Goal: Task Accomplishment & Management: Use online tool/utility

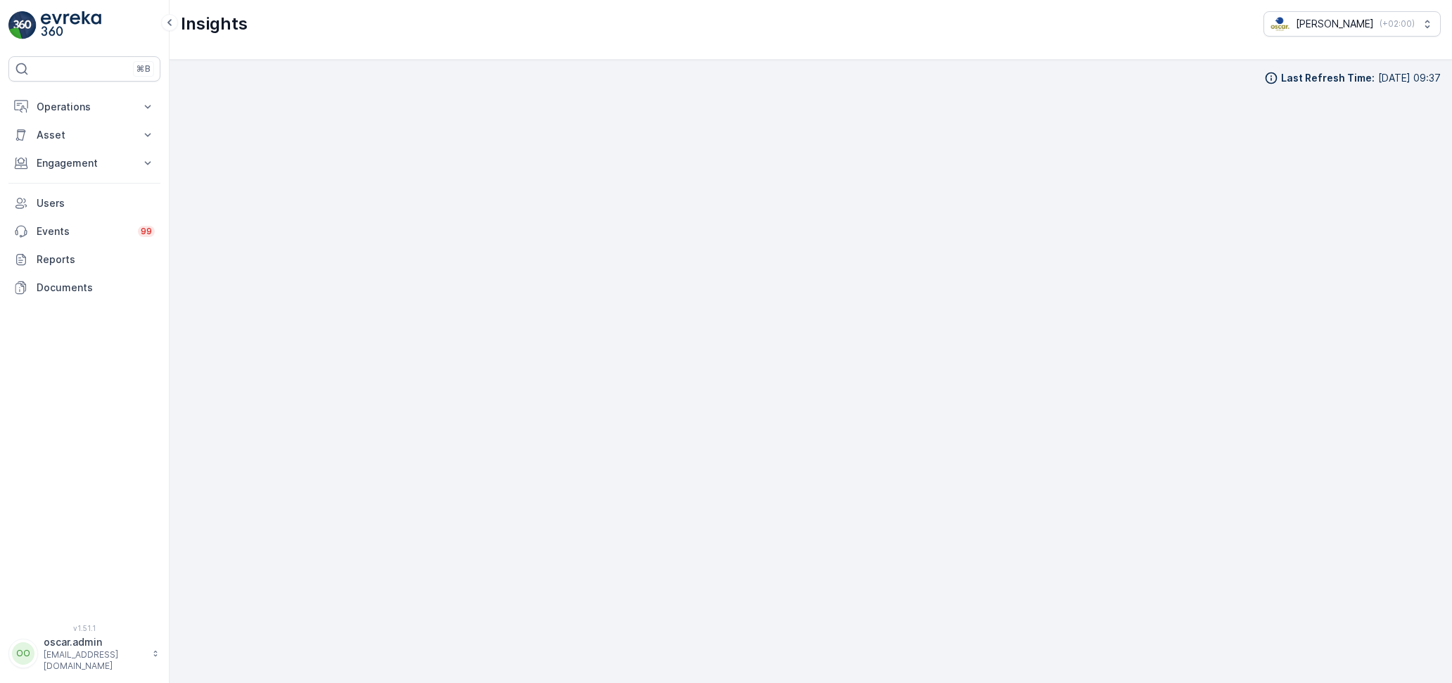
scroll to position [18, 0]
click at [65, 154] on div "Operations Insights Planning Routes & Tasks Cockpit Settings Asset Assets Engag…" at bounding box center [84, 197] width 152 height 209
click at [81, 115] on button "Operations" at bounding box center [84, 107] width 152 height 28
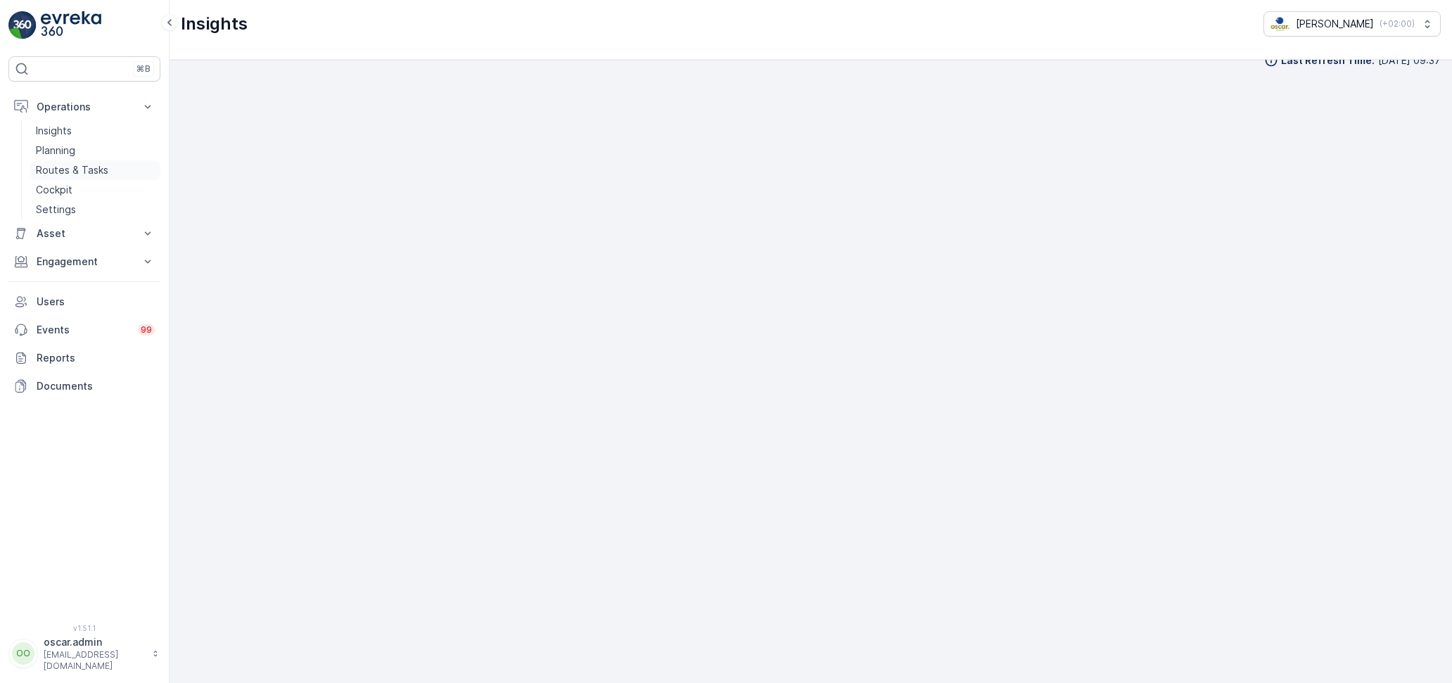
click at [68, 163] on p "Routes & Tasks" at bounding box center [72, 170] width 72 height 14
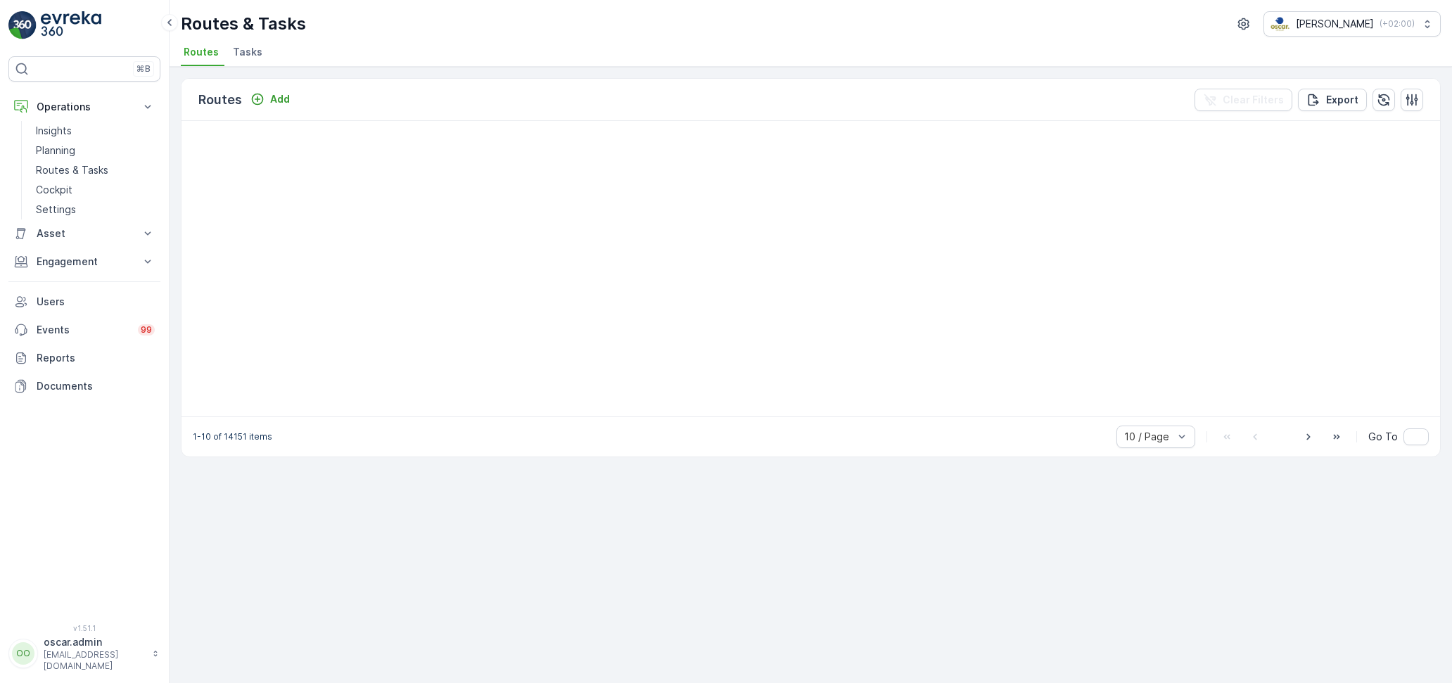
click at [241, 56] on span "Tasks" at bounding box center [248, 52] width 30 height 14
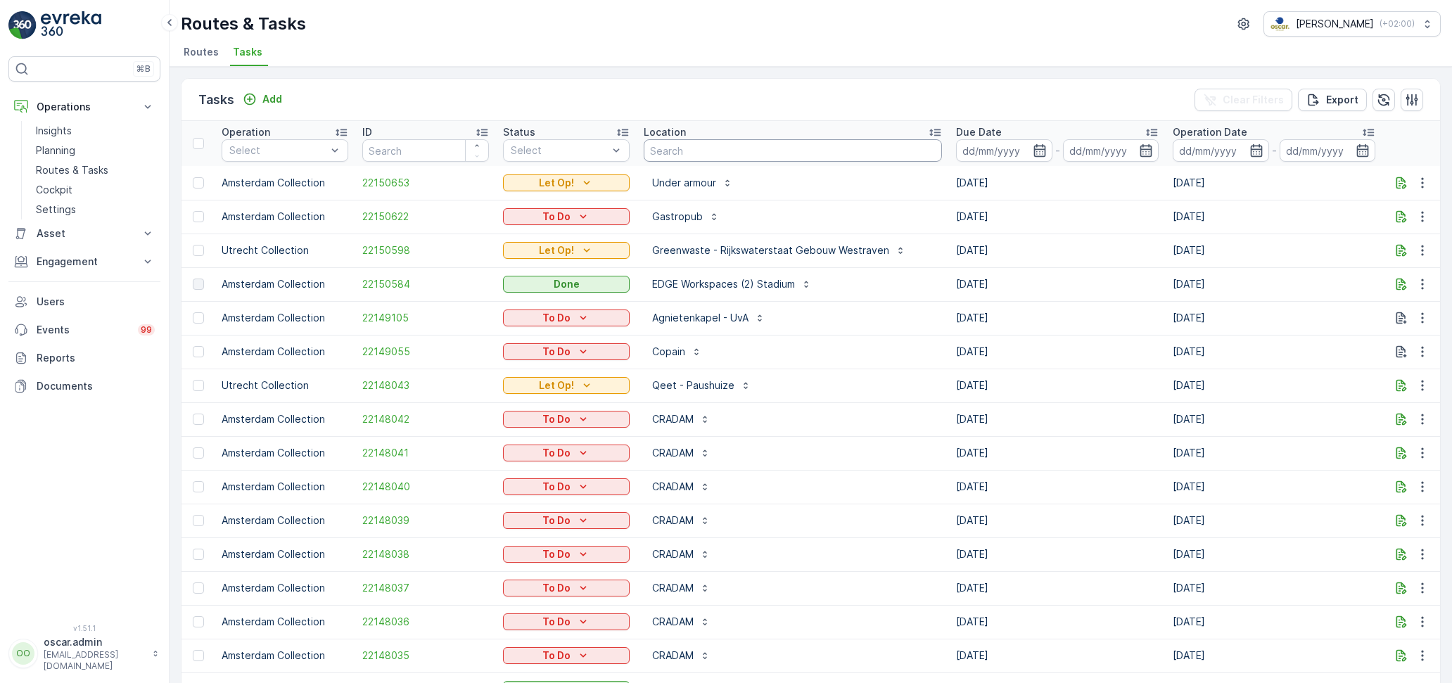
click at [670, 160] on input "text" at bounding box center [793, 150] width 298 height 23
type input "statiegeld"
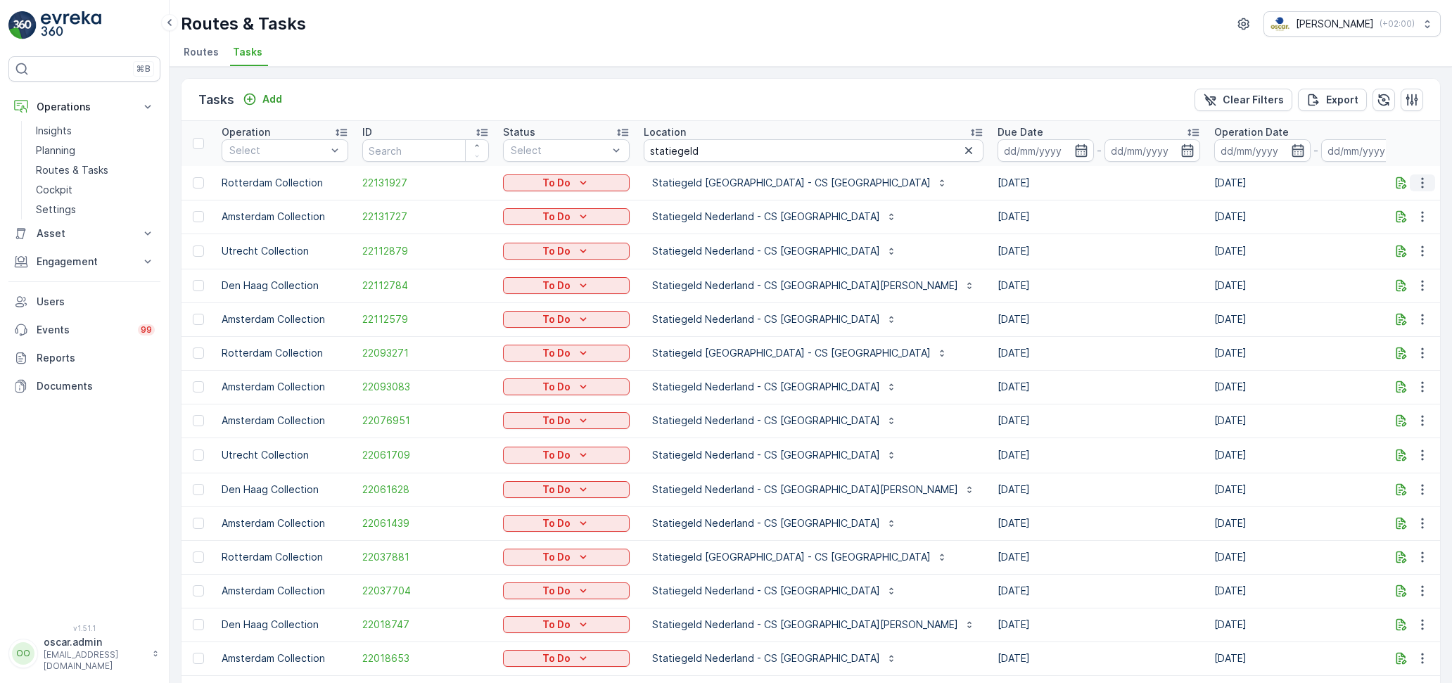
click at [1422, 184] on icon "button" at bounding box center [1423, 183] width 14 height 14
click at [1393, 203] on span "See More Details" at bounding box center [1394, 203] width 82 height 14
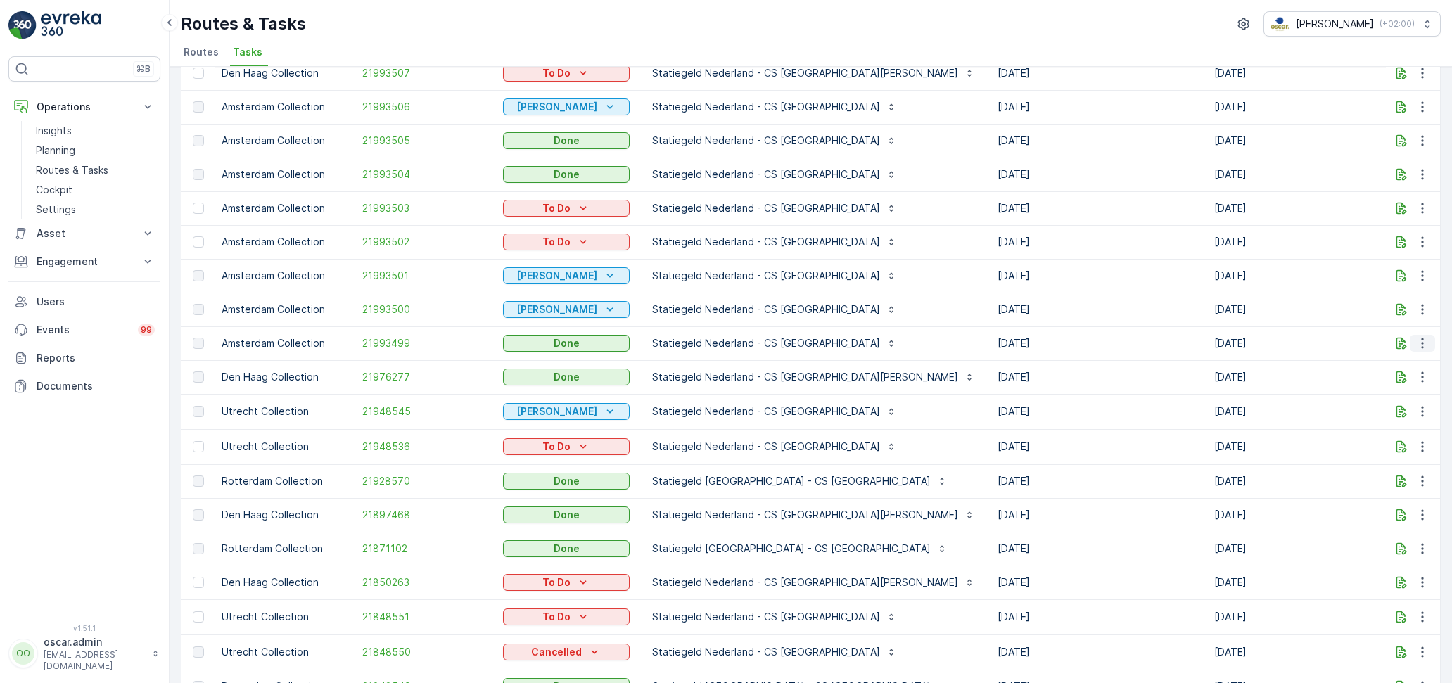
click at [1423, 341] on icon "button" at bounding box center [1423, 343] width 2 height 11
click at [1405, 362] on span "See More Details" at bounding box center [1406, 362] width 82 height 14
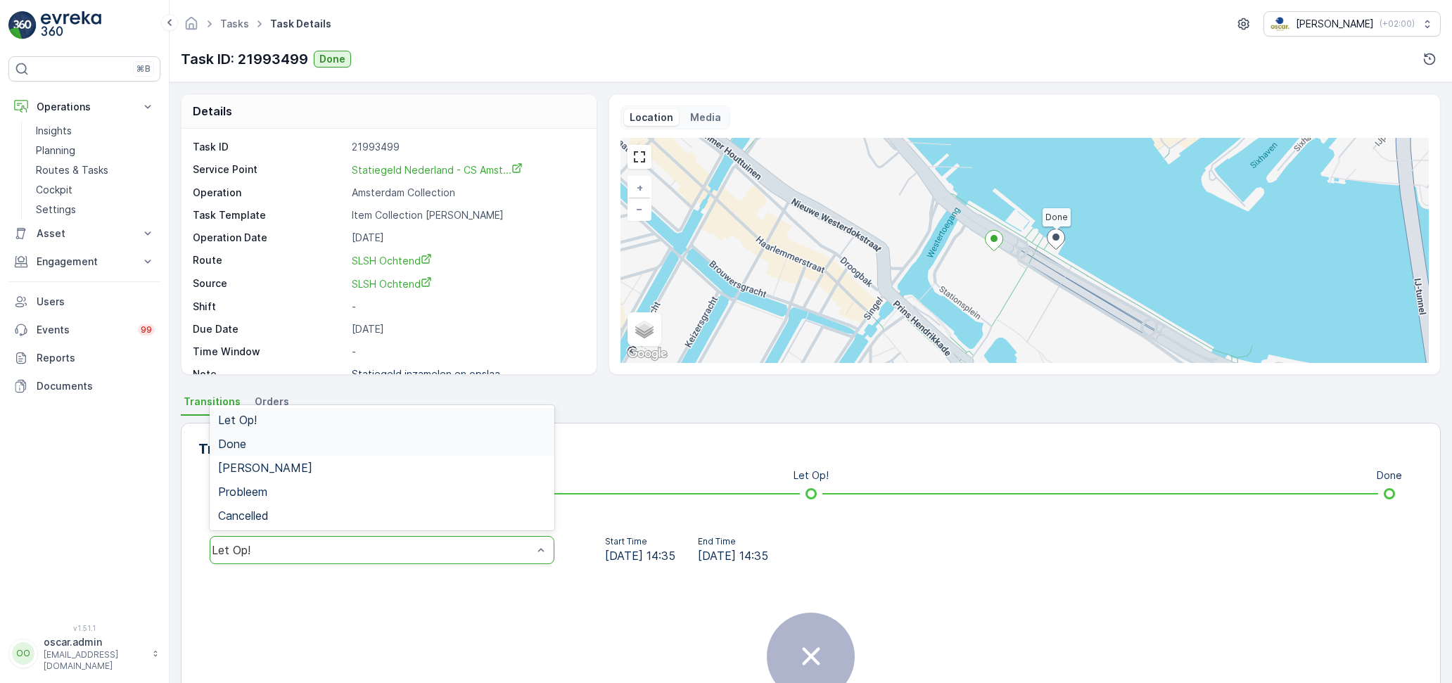
click at [248, 439] on div "Done" at bounding box center [382, 444] width 328 height 13
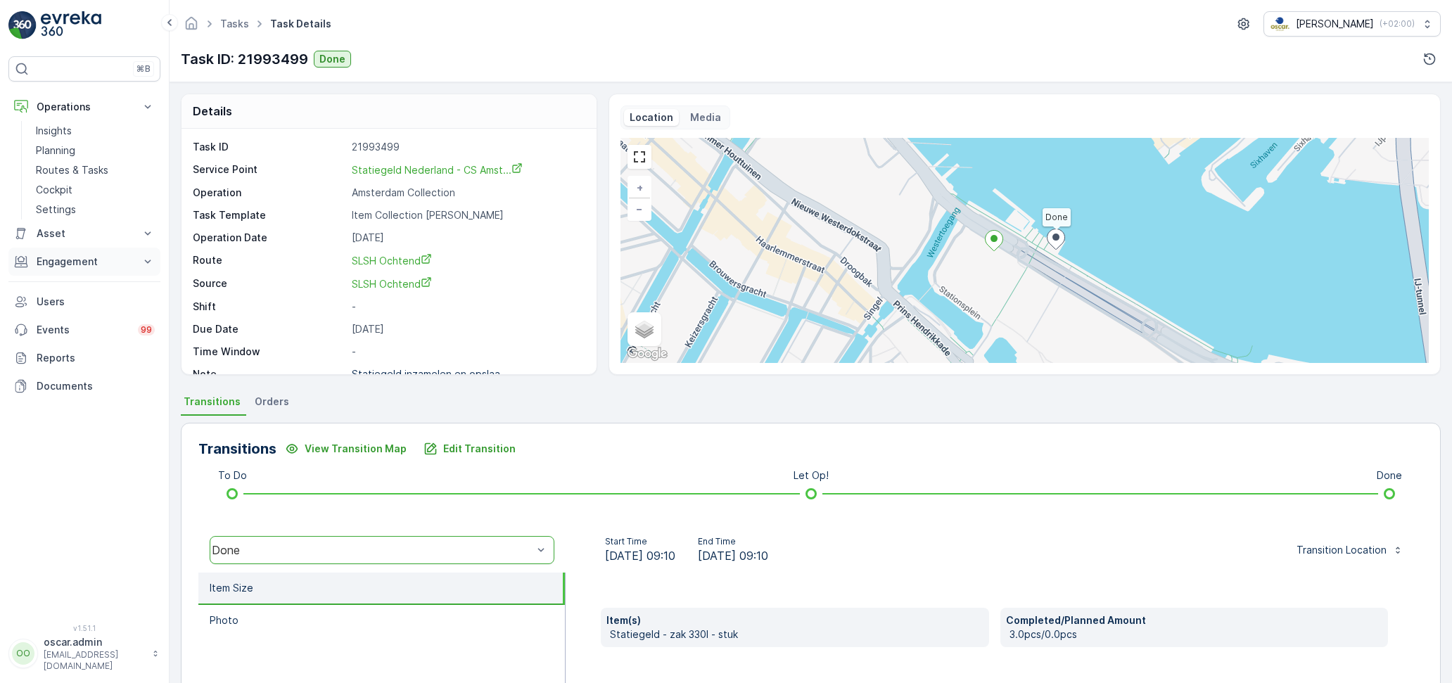
click at [58, 266] on p "Engagement" at bounding box center [85, 262] width 96 height 14
click at [58, 280] on p "Insights" at bounding box center [54, 286] width 36 height 14
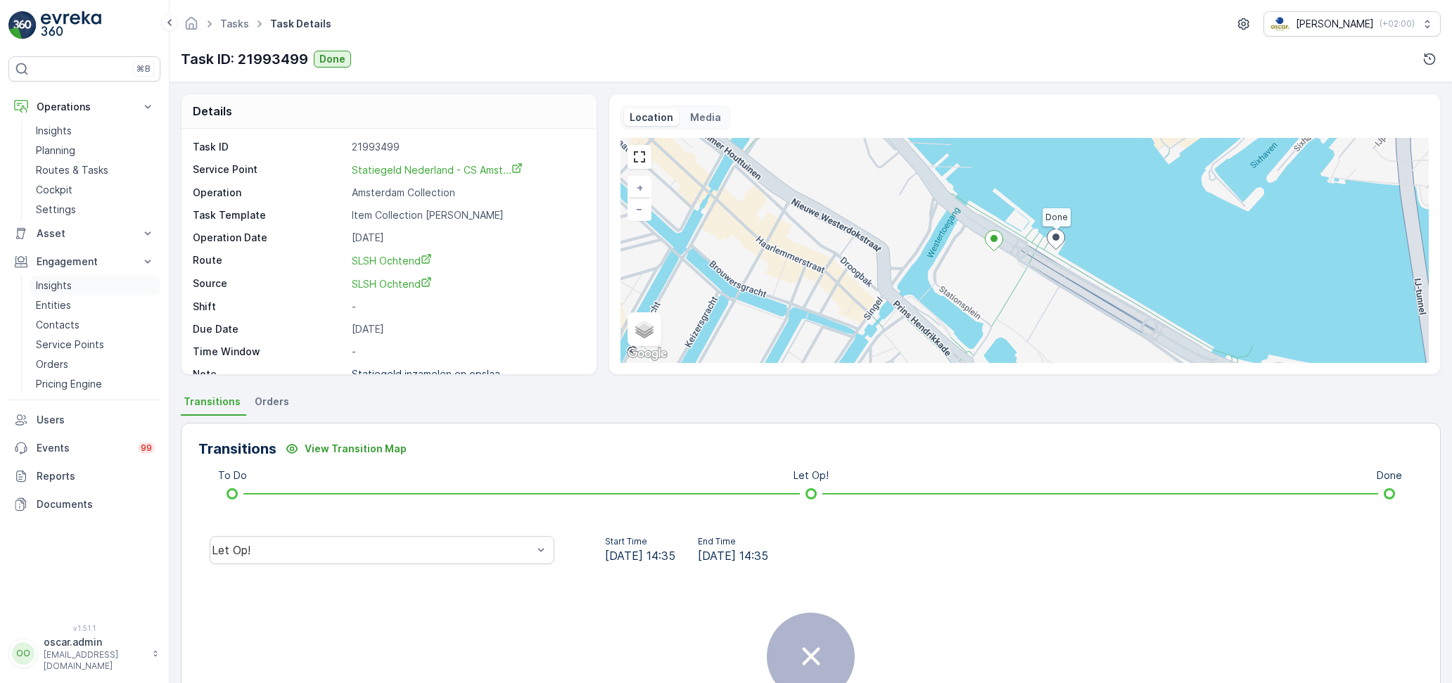
click at [62, 283] on p "Insights" at bounding box center [54, 286] width 36 height 14
